Goal: Obtain resource: Download file/media

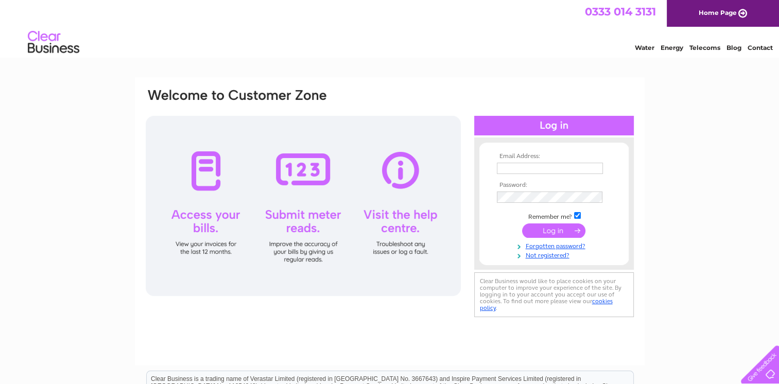
type input "capercailliebar@btinternet.com"
click at [548, 226] on input "submit" at bounding box center [553, 231] width 63 height 14
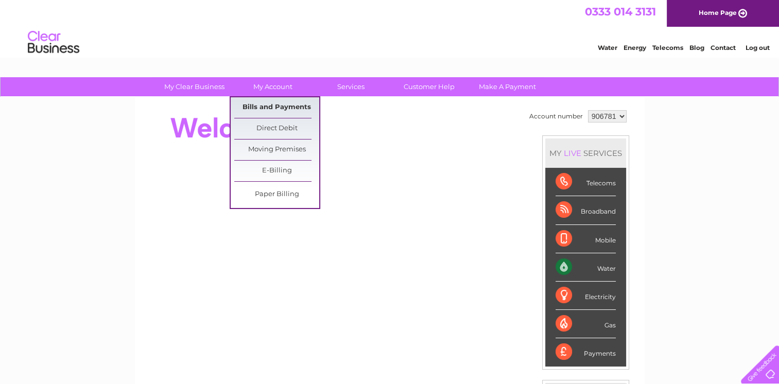
click at [262, 108] on link "Bills and Payments" at bounding box center [276, 107] width 85 height 21
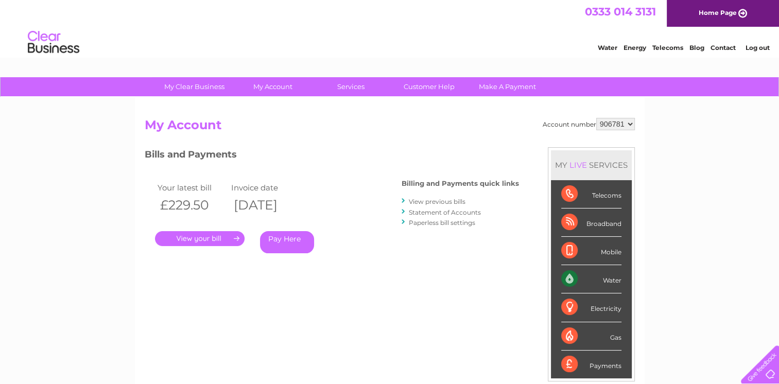
click at [214, 236] on link "." at bounding box center [200, 238] width 90 height 15
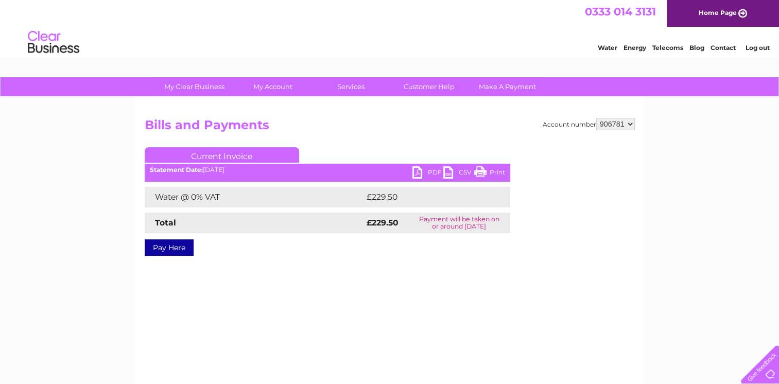
click at [418, 169] on link "PDF" at bounding box center [428, 173] width 31 height 15
